Goal: Information Seeking & Learning: Learn about a topic

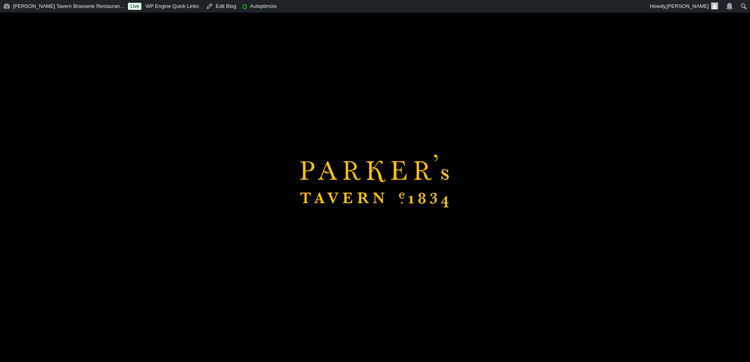
scroll to position [158, 0]
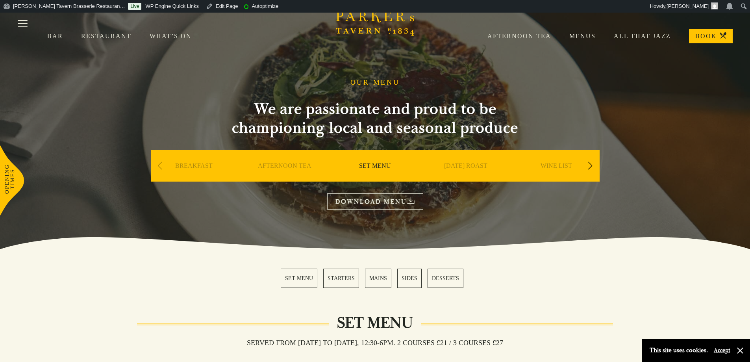
click at [593, 167] on div "Next slide" at bounding box center [590, 165] width 11 height 17
click at [565, 165] on link "A LA CARTE" at bounding box center [556, 178] width 37 height 32
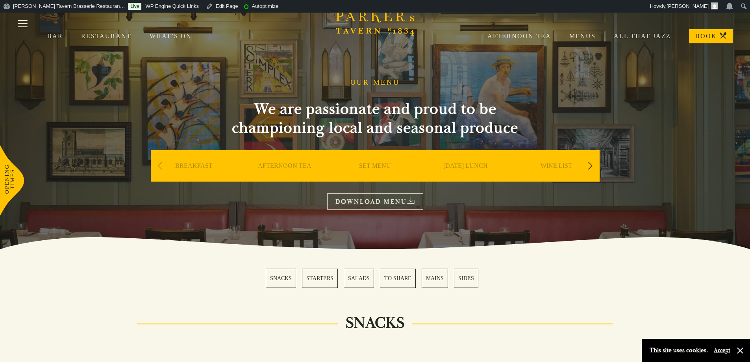
click at [543, 36] on link "Afternoon Tea" at bounding box center [510, 36] width 82 height 8
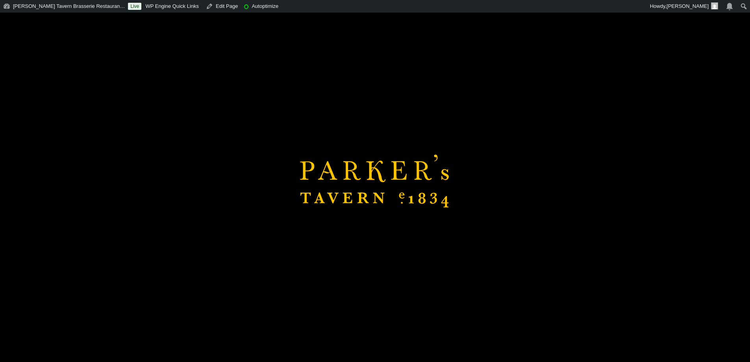
scroll to position [551, 0]
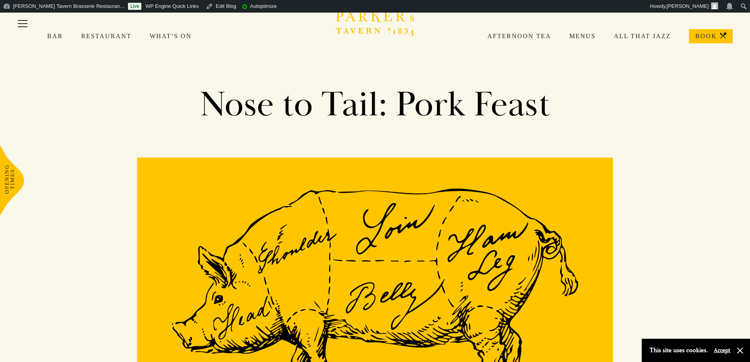
click at [585, 36] on link "Menus" at bounding box center [573, 36] width 44 height 8
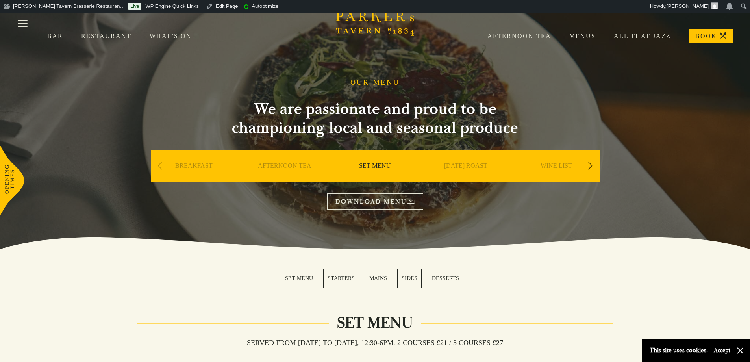
click at [535, 38] on link "Afternoon Tea" at bounding box center [510, 36] width 82 height 8
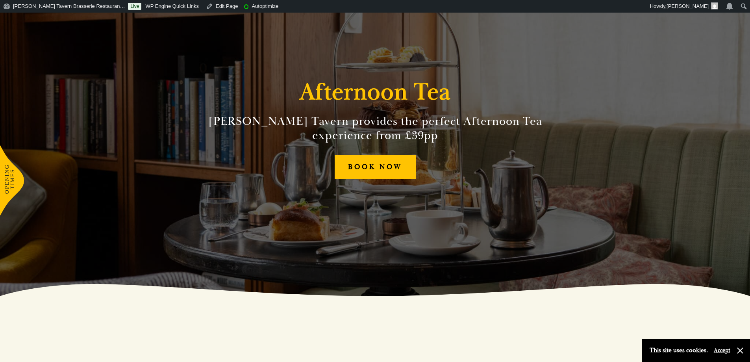
scroll to position [354, 0]
